Goal: Use online tool/utility: Utilize a website feature to perform a specific function

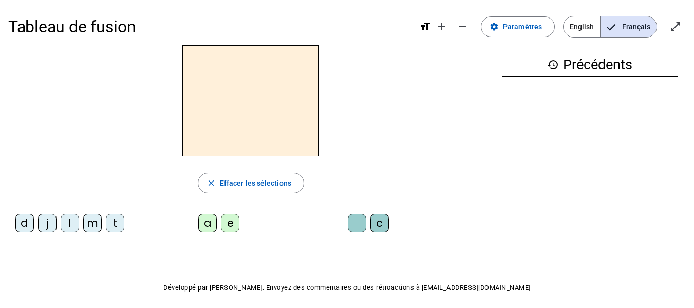
scroll to position [41, 0]
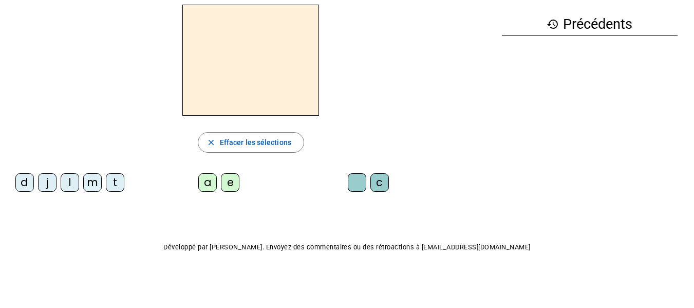
click at [118, 184] on div "t" at bounding box center [115, 182] width 18 height 18
click at [205, 184] on div "a" at bounding box center [207, 182] width 18 height 18
click at [377, 186] on div "c" at bounding box center [379, 182] width 18 height 18
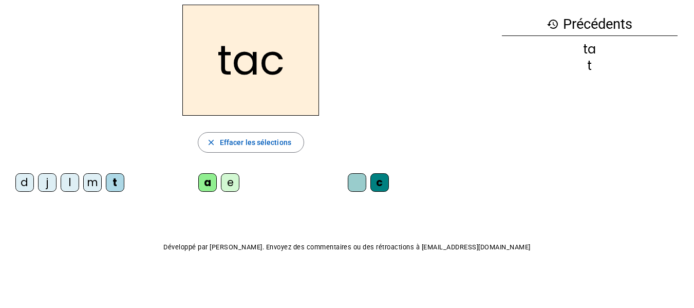
click at [356, 181] on div at bounding box center [357, 182] width 18 height 18
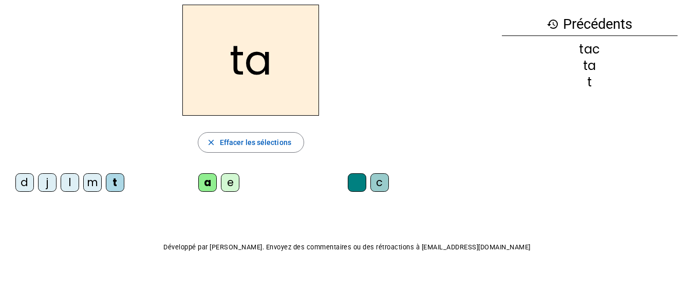
click at [231, 184] on div "e" at bounding box center [230, 182] width 18 height 18
click at [48, 184] on div "j" at bounding box center [47, 182] width 18 height 18
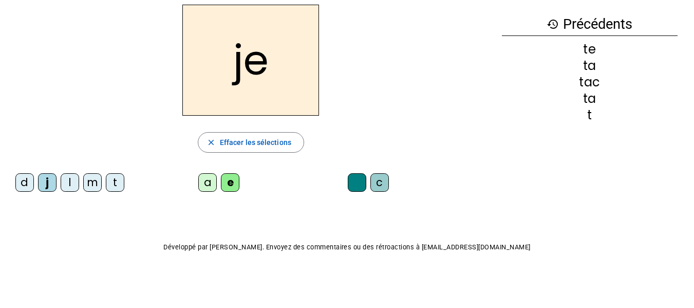
click at [23, 185] on div "d" at bounding box center [24, 182] width 18 height 18
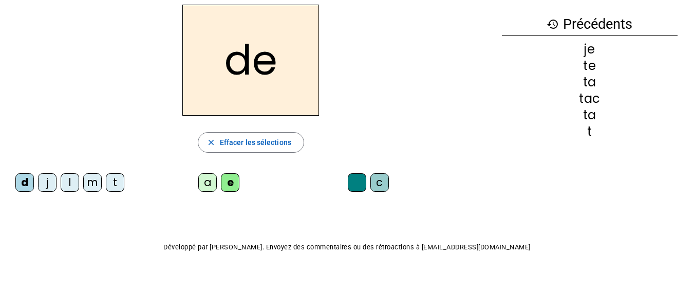
click at [91, 182] on div "m" at bounding box center [92, 182] width 18 height 18
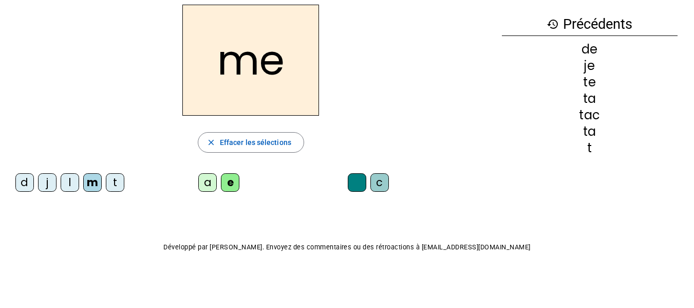
click at [212, 185] on div "a" at bounding box center [207, 182] width 18 height 18
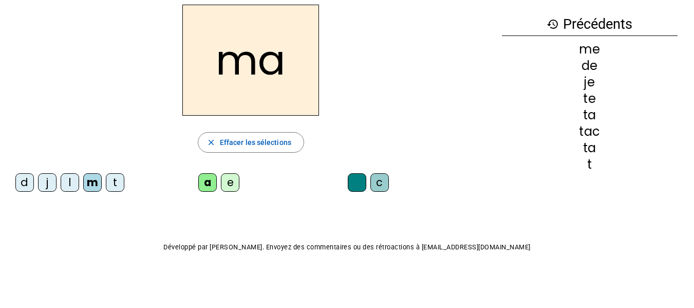
click at [68, 183] on div "l" at bounding box center [70, 182] width 18 height 18
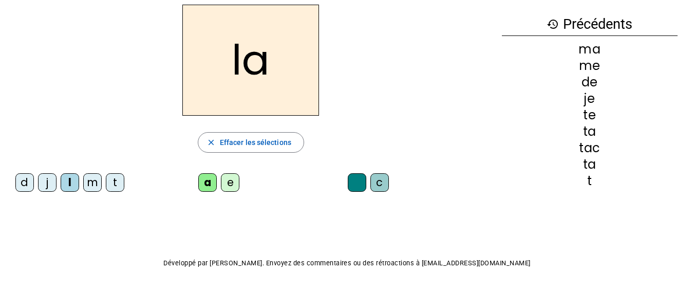
scroll to position [56, 0]
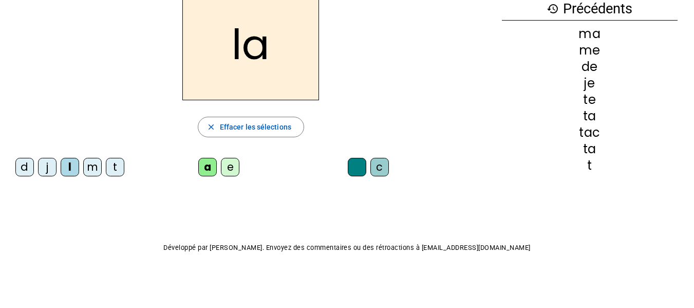
click at [389, 164] on letter-bubble "c" at bounding box center [381, 169] width 23 height 23
